Goal: Task Accomplishment & Management: Manage account settings

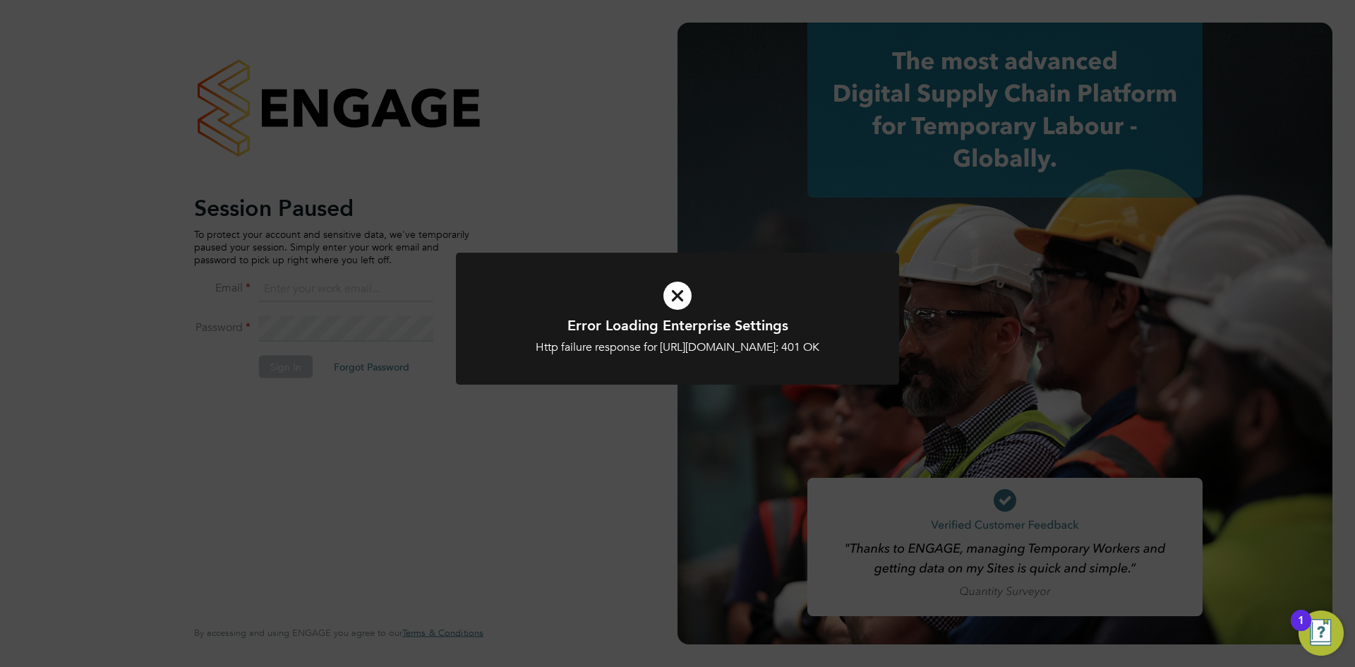
click at [673, 306] on icon at bounding box center [677, 295] width 367 height 55
click at [671, 297] on icon at bounding box center [677, 295] width 367 height 55
click at [690, 287] on icon at bounding box center [677, 295] width 367 height 55
click at [681, 289] on icon at bounding box center [677, 295] width 367 height 55
click at [680, 294] on icon at bounding box center [677, 295] width 367 height 55
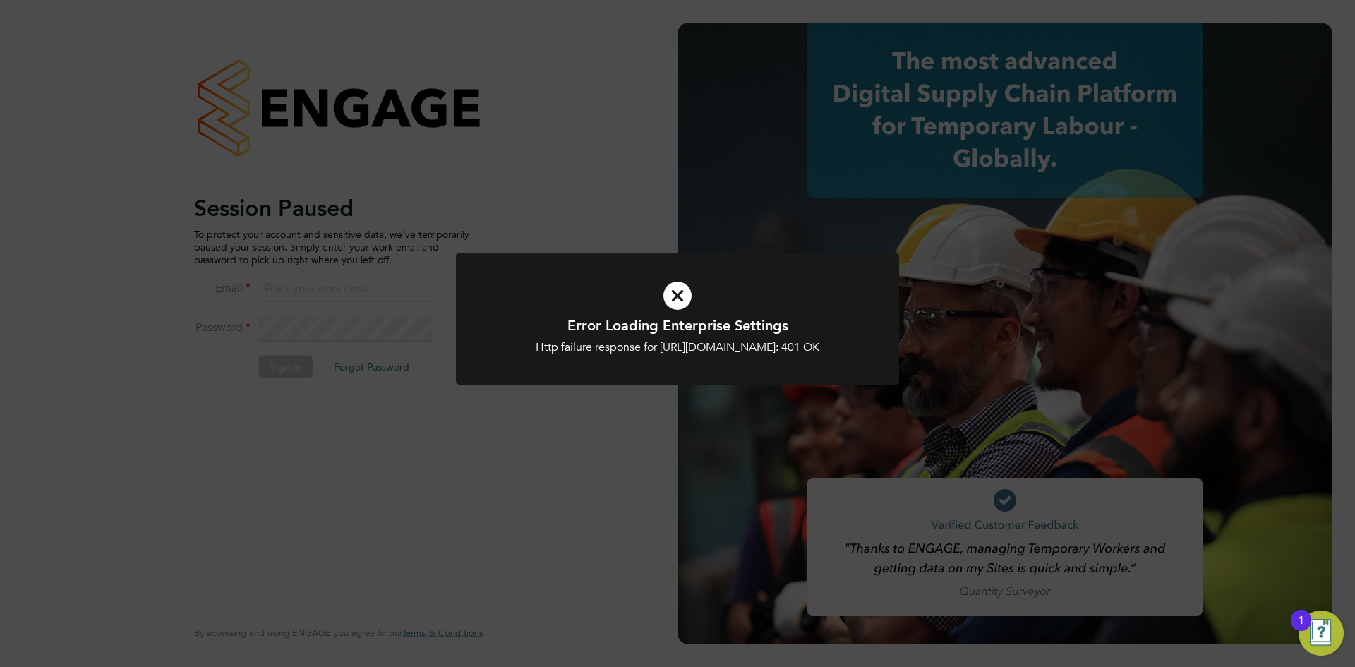
click at [680, 294] on icon at bounding box center [677, 295] width 367 height 55
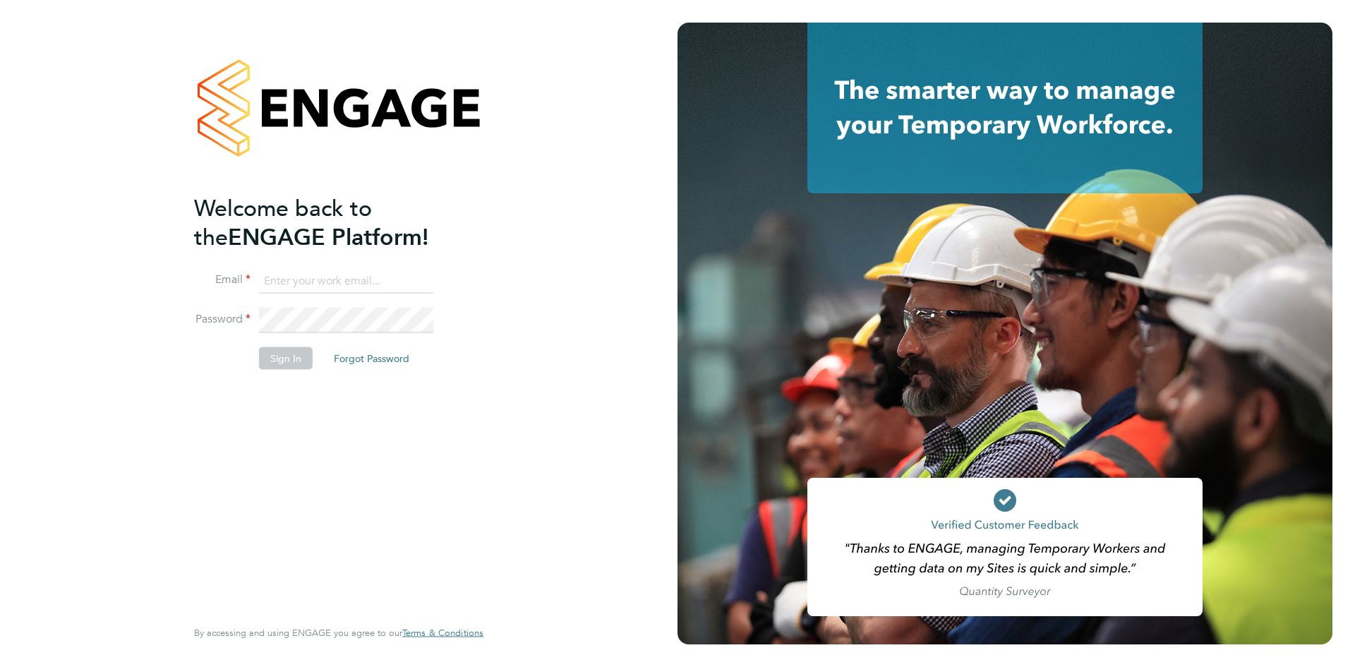
click at [295, 275] on input at bounding box center [346, 280] width 174 height 25
type input "[EMAIL_ADDRESS][DOMAIN_NAME]"
click at [299, 352] on button "Sign In" at bounding box center [286, 358] width 54 height 23
